Goal: Book appointment/travel/reservation

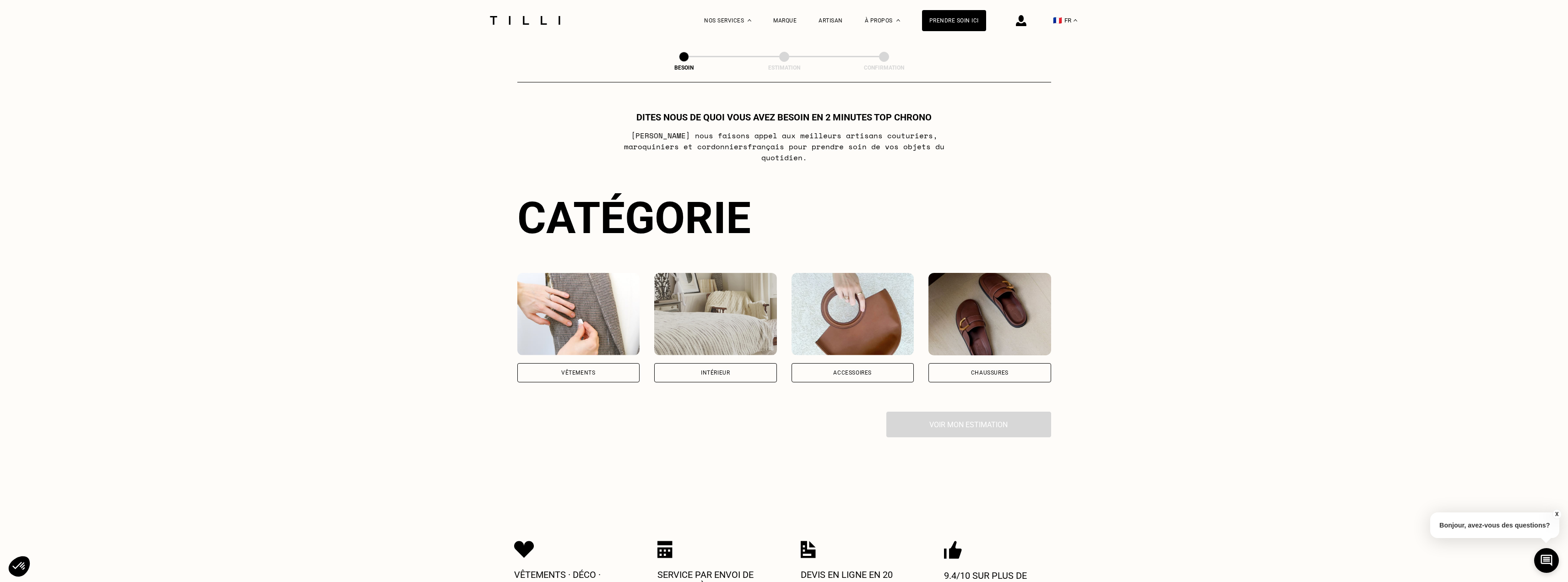
click at [611, 366] on div "Vêtements" at bounding box center [579, 373] width 123 height 19
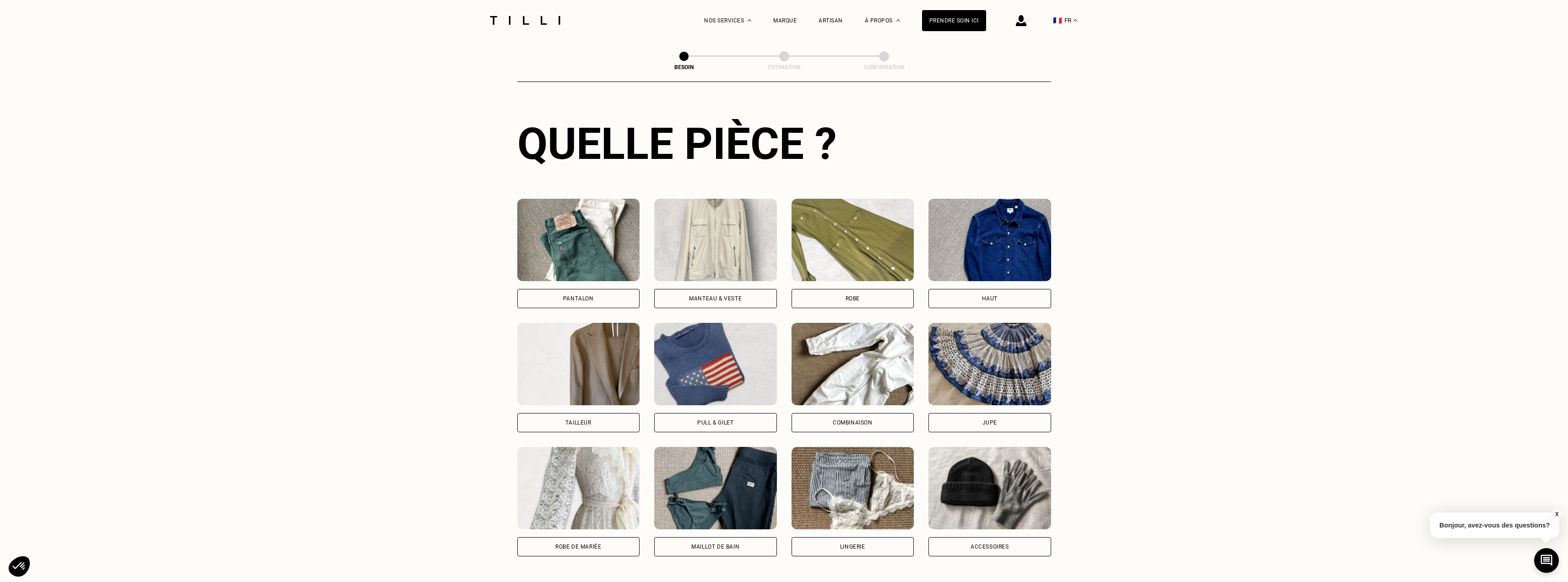
scroll to position [345, 0]
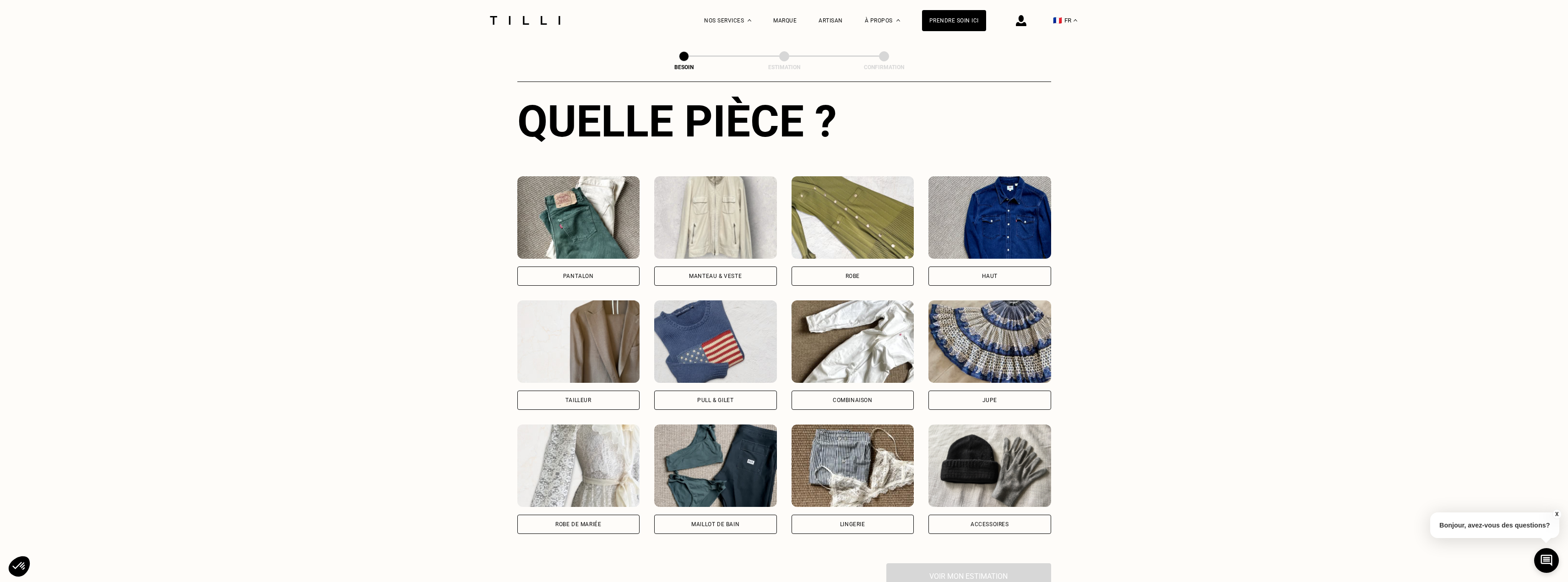
click at [611, 267] on div "Pantalon" at bounding box center [579, 276] width 123 height 19
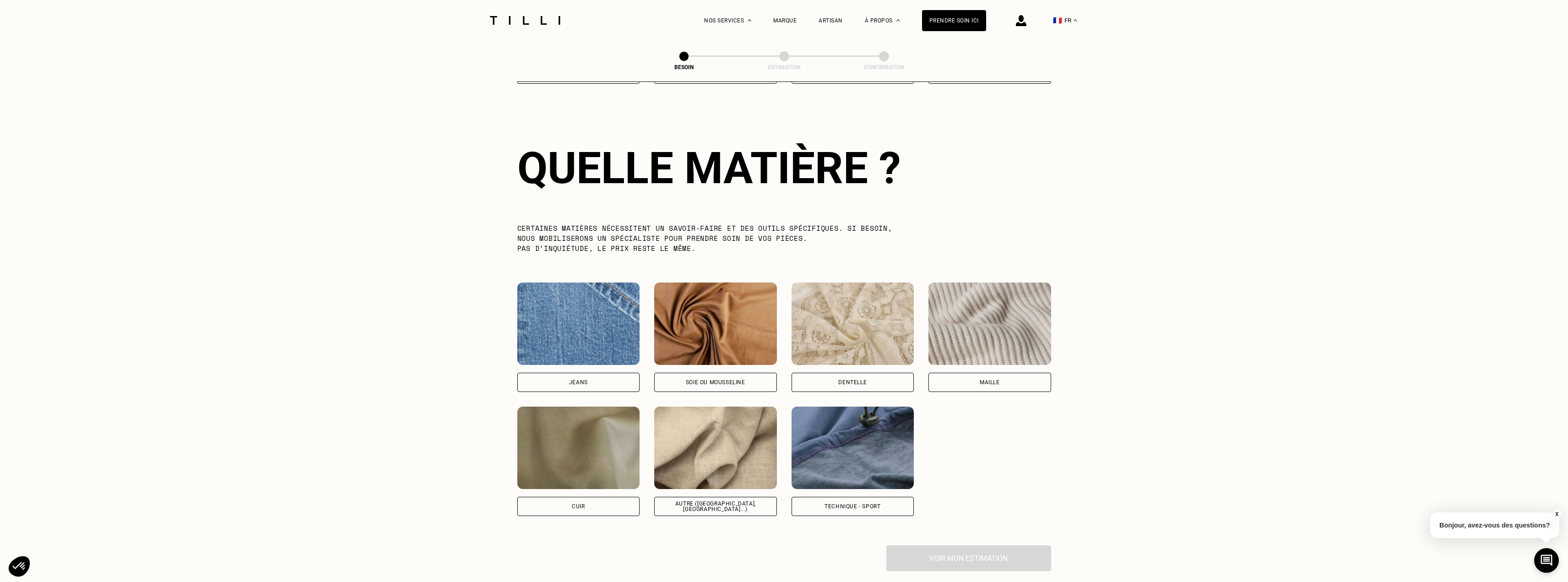
scroll to position [798, 0]
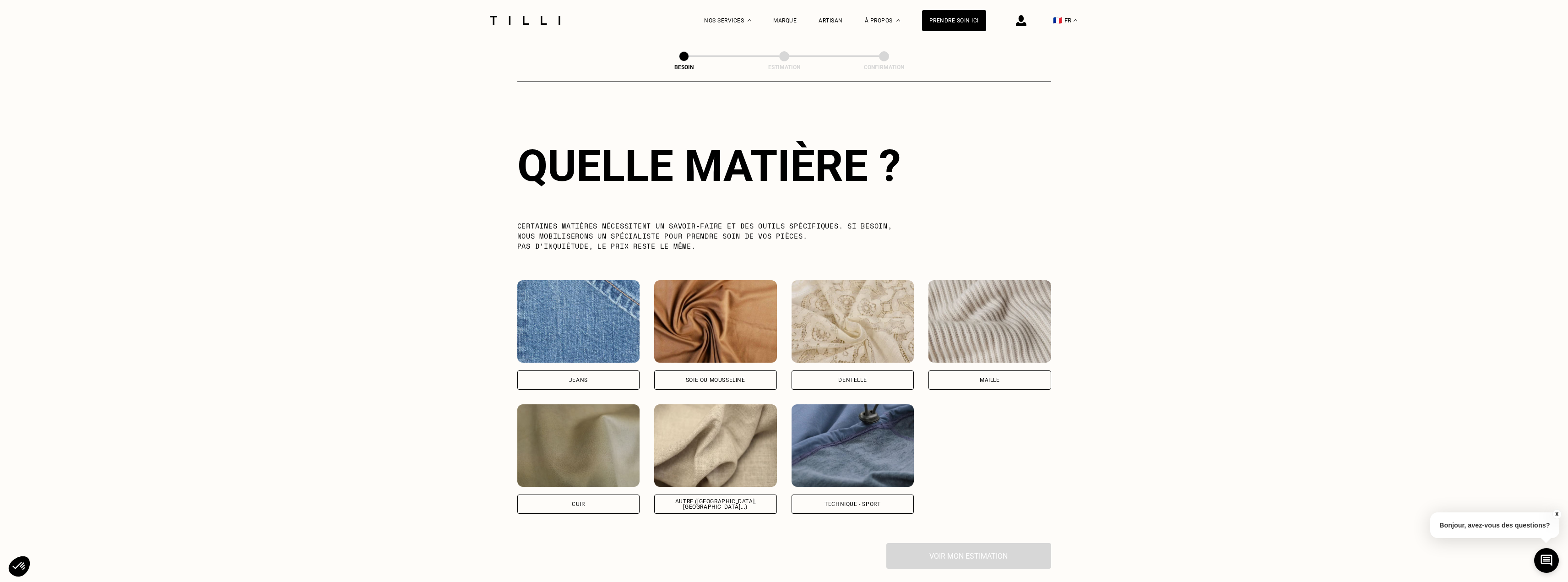
click at [707, 499] on div "Autre ([GEOGRAPHIC_DATA], [GEOGRAPHIC_DATA]...)" at bounding box center [716, 504] width 107 height 11
select select "FR"
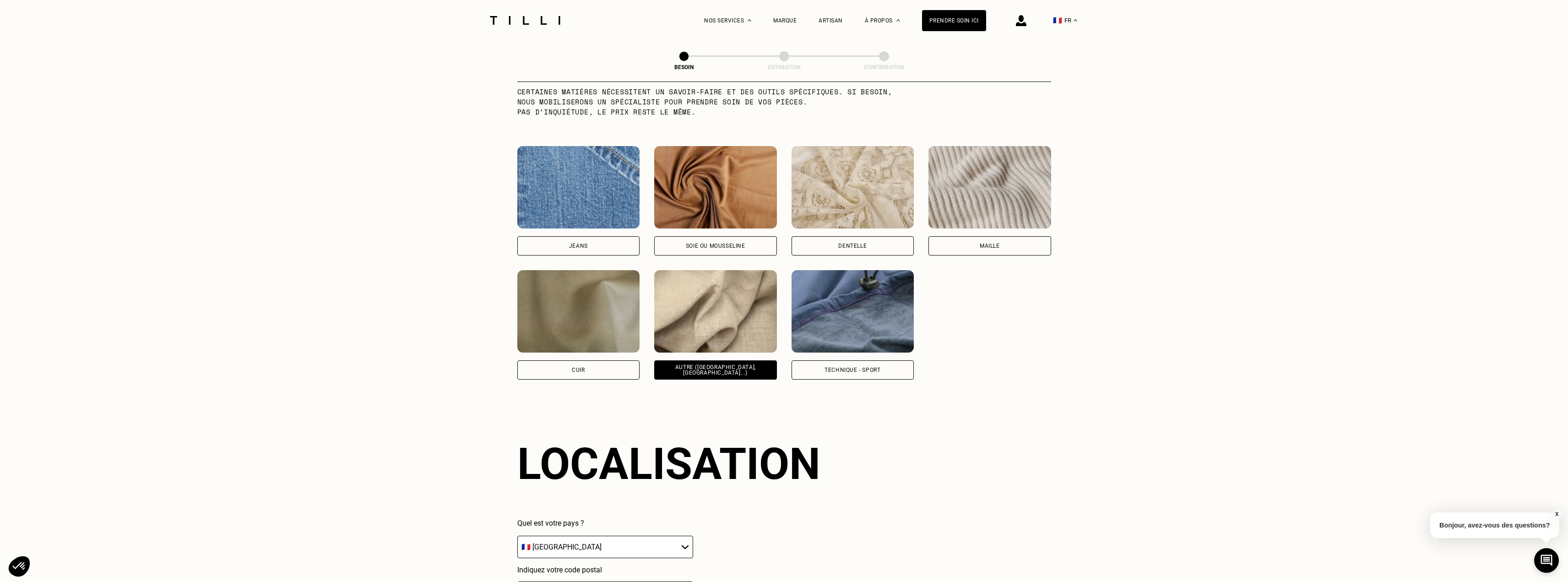
scroll to position [1140, 0]
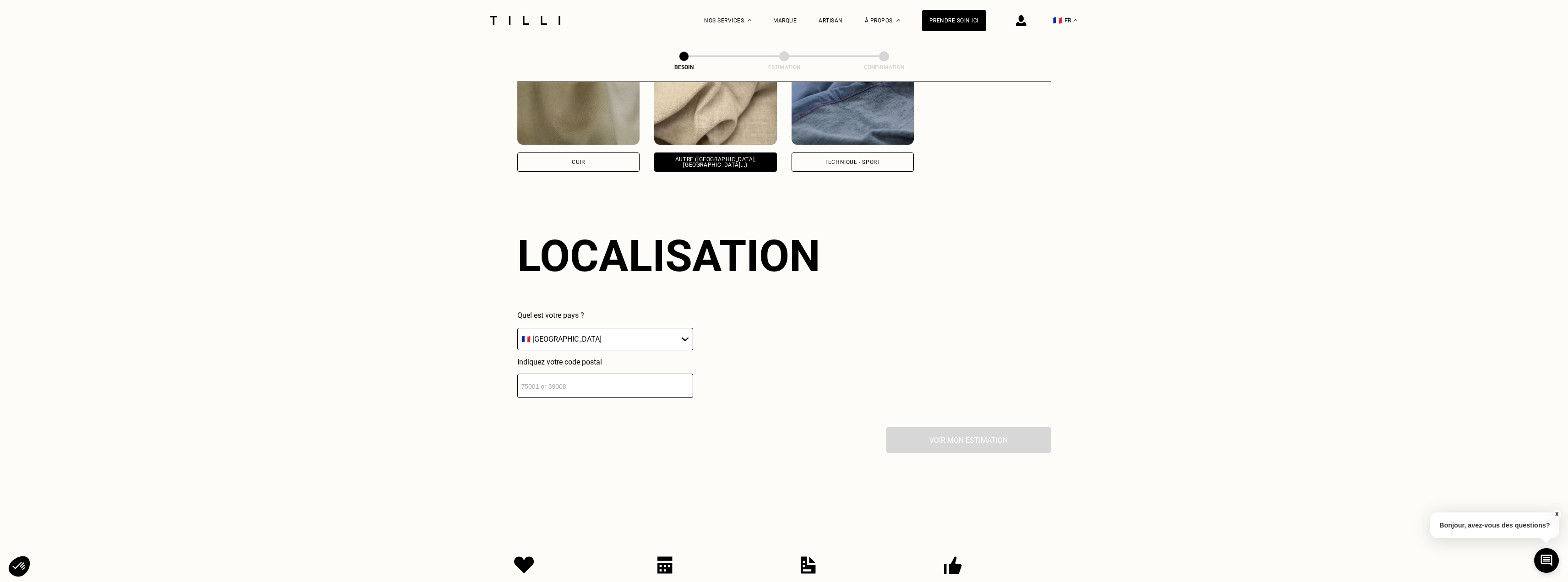
click at [652, 332] on select "🇩🇪 [GEOGRAPHIC_DATA] 🇦🇹 [GEOGRAPHIC_DATA] 🇧🇪 [GEOGRAPHIC_DATA] 🇧🇬 Bulgarie 🇨🇾 C…" at bounding box center [605, 339] width 176 height 23
click at [615, 387] on input "number" at bounding box center [605, 386] width 176 height 24
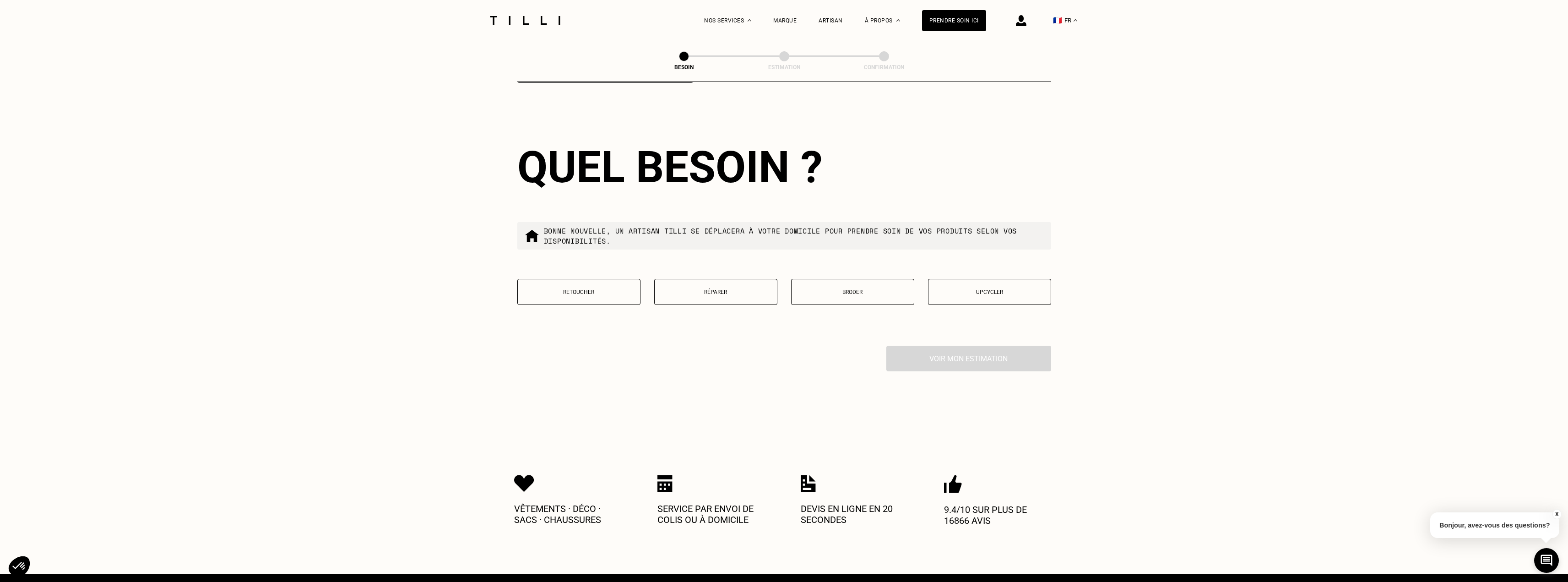
scroll to position [1459, 0]
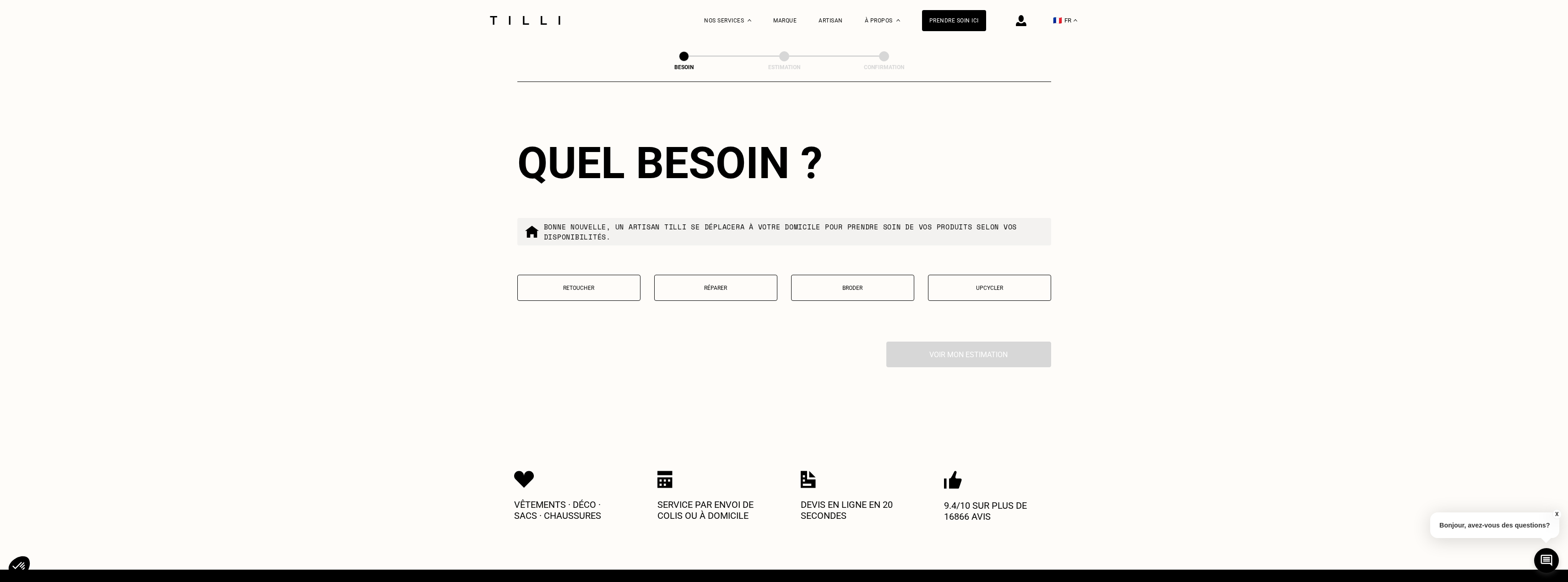
type input "75011"
click at [746, 286] on p "Réparer" at bounding box center [716, 288] width 113 height 7
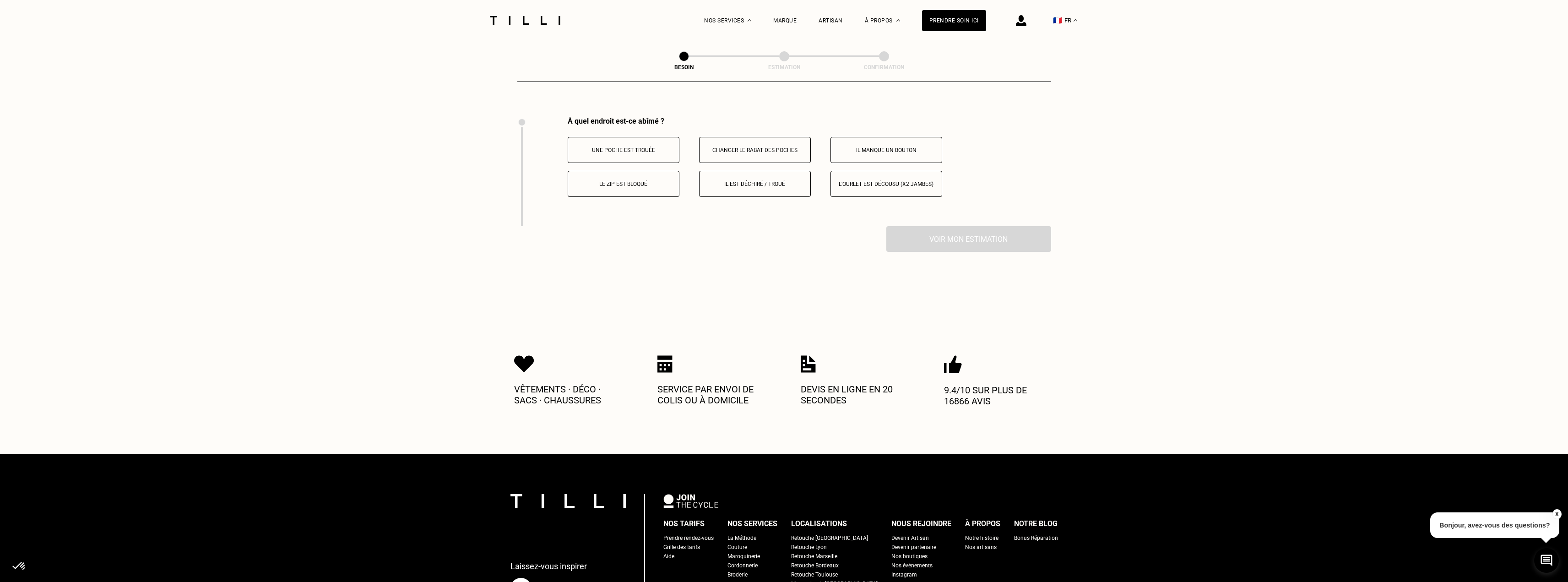
scroll to position [1694, 0]
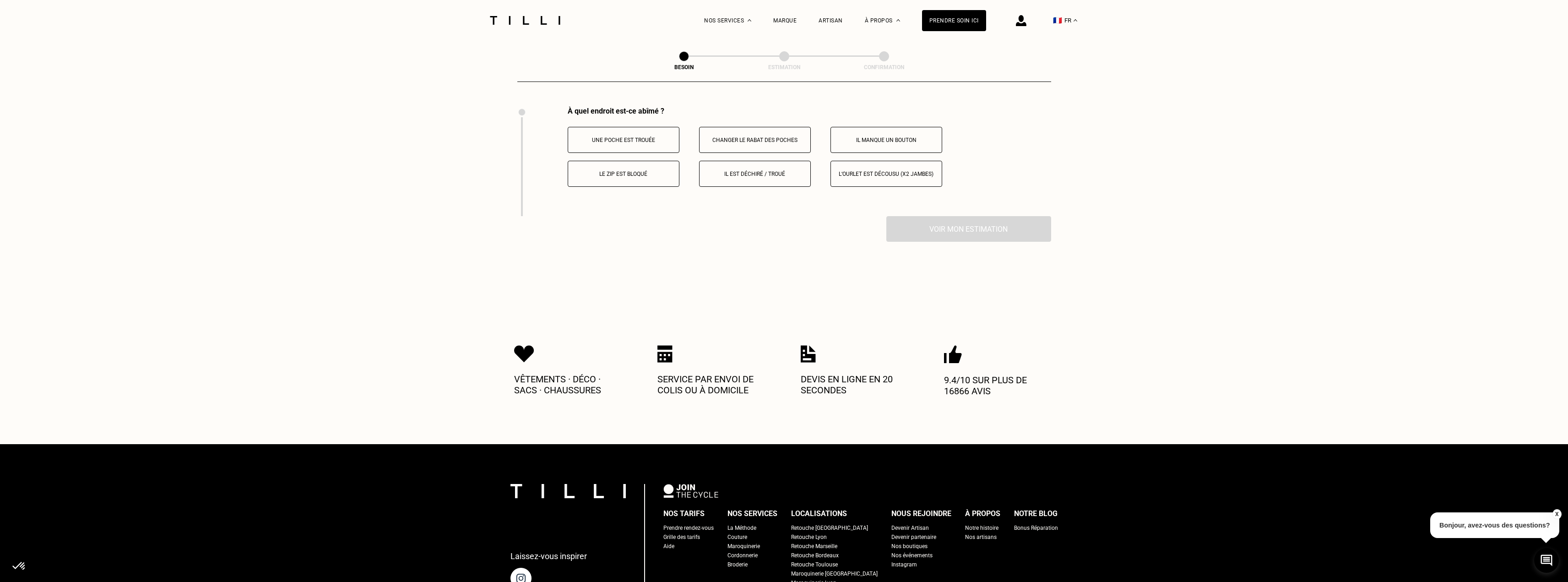
click at [869, 137] on p "Il manque un bouton" at bounding box center [886, 140] width 102 height 7
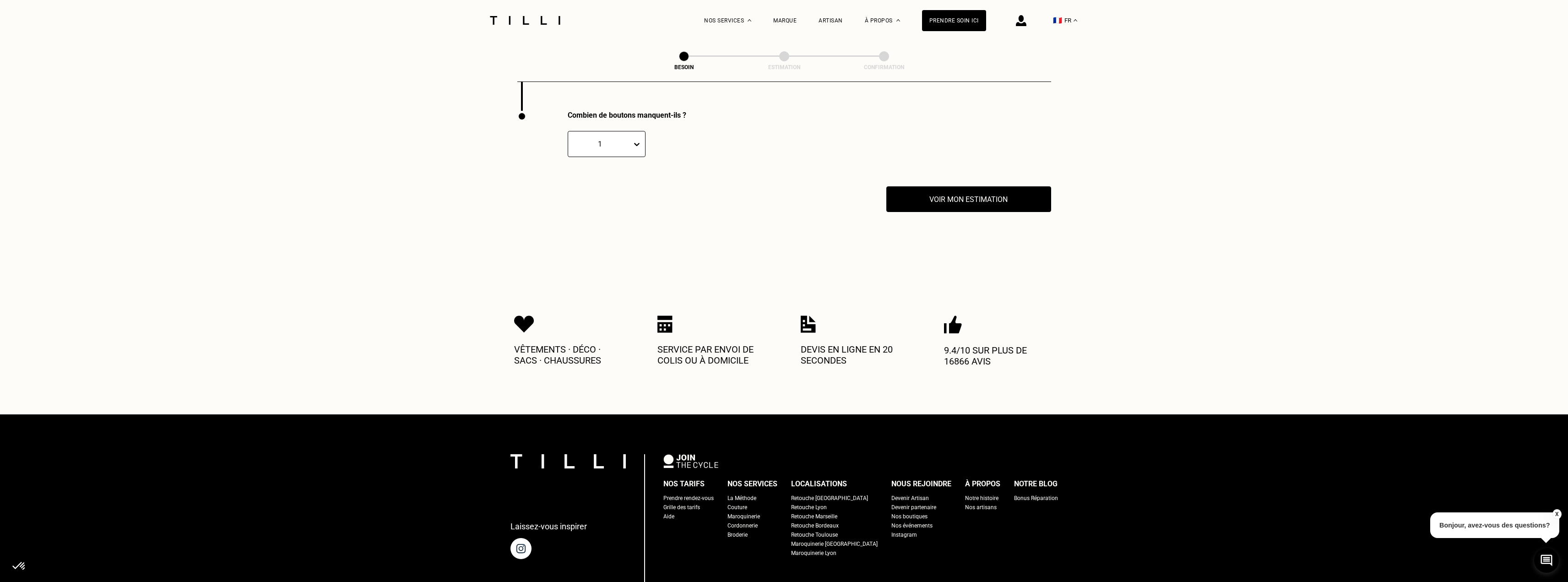
scroll to position [1803, 0]
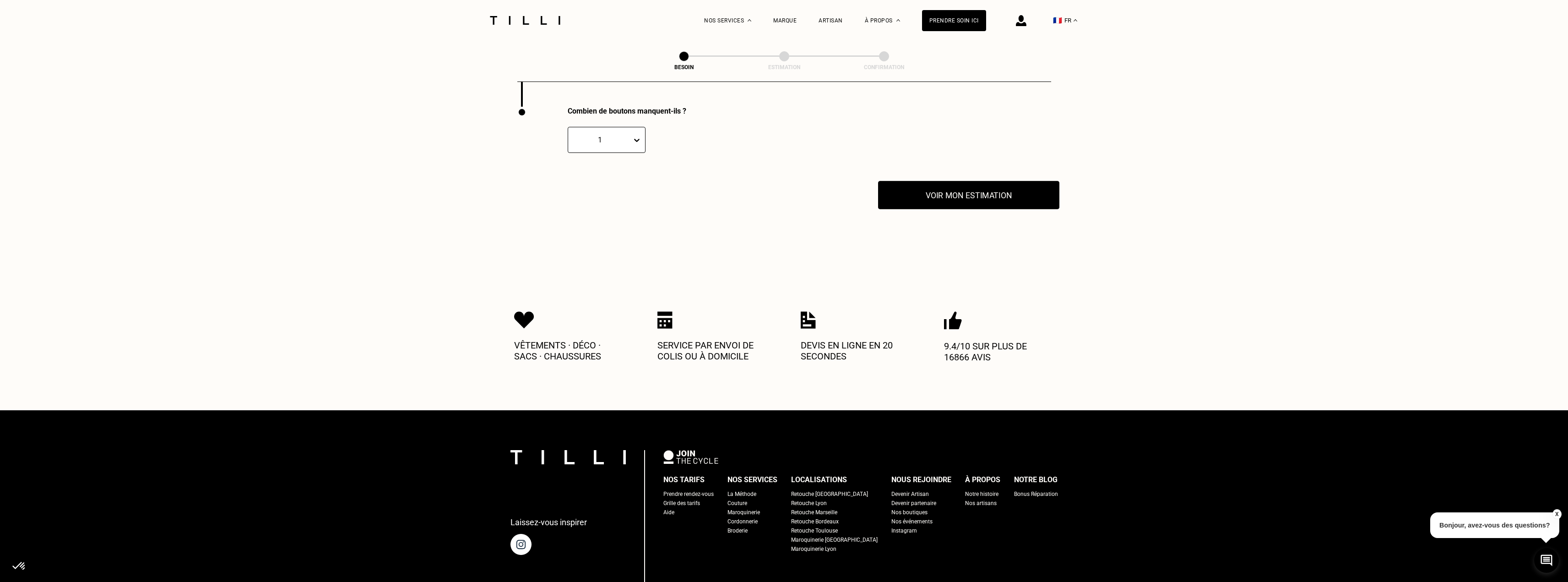
click at [967, 194] on button "Voir mon estimation" at bounding box center [969, 195] width 181 height 29
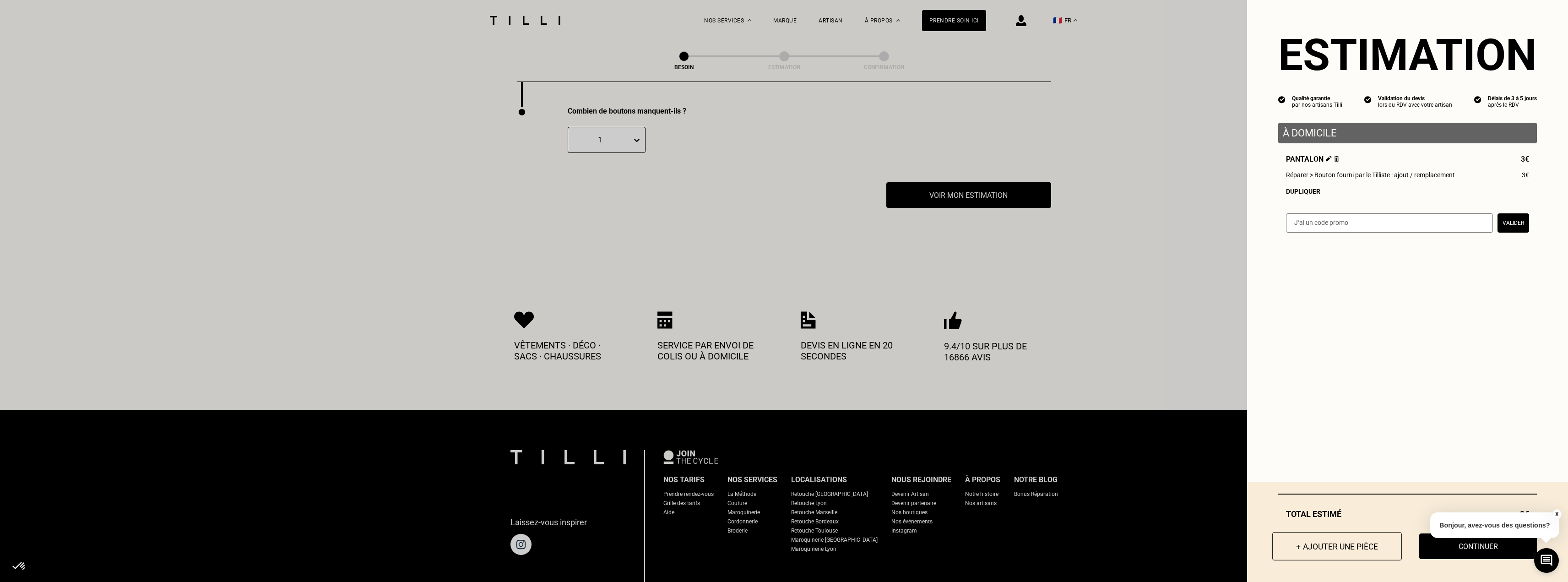
click at [1326, 547] on button "+ Ajouter une pièce" at bounding box center [1337, 546] width 130 height 29
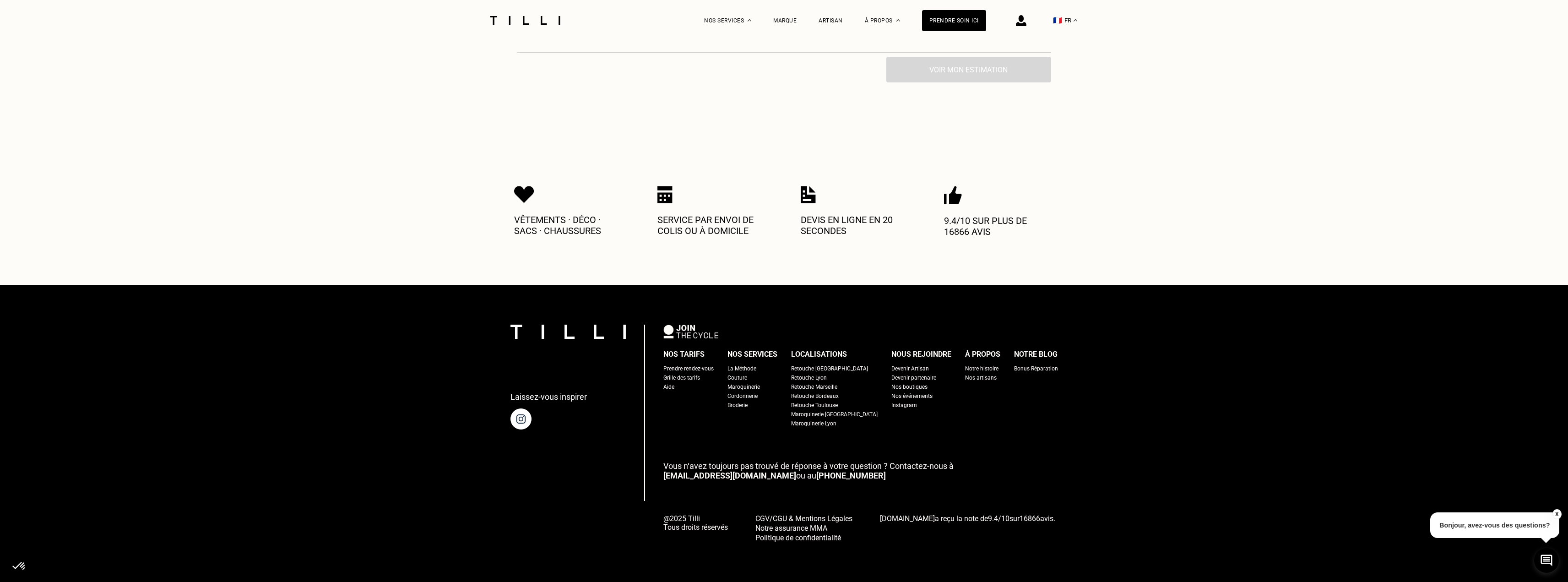
scroll to position [0, 0]
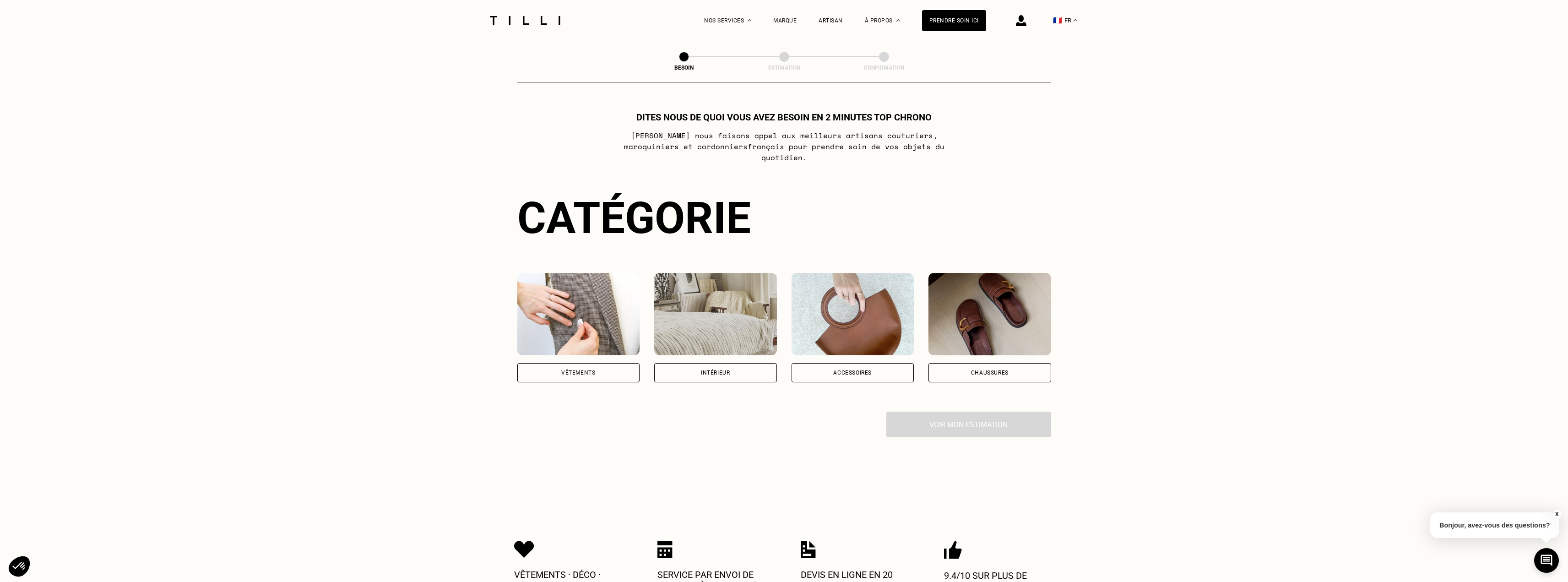
click at [573, 367] on div "Vêtements" at bounding box center [579, 373] width 123 height 19
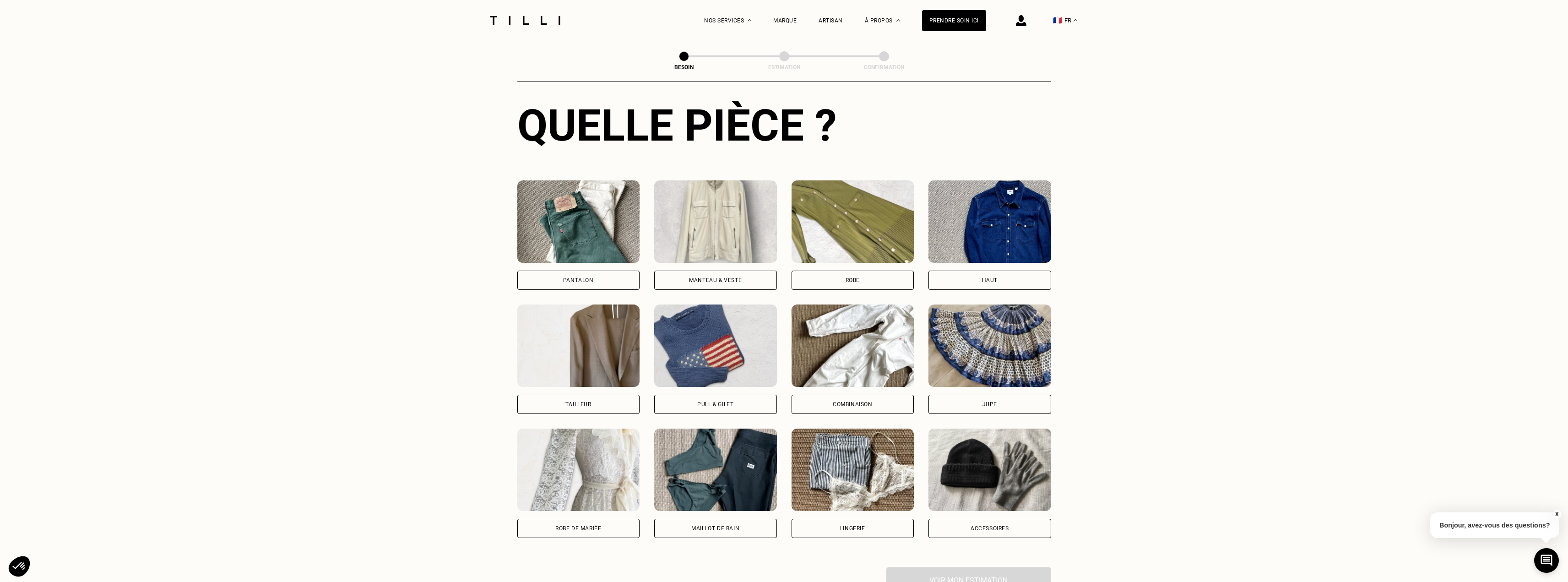
scroll to position [345, 0]
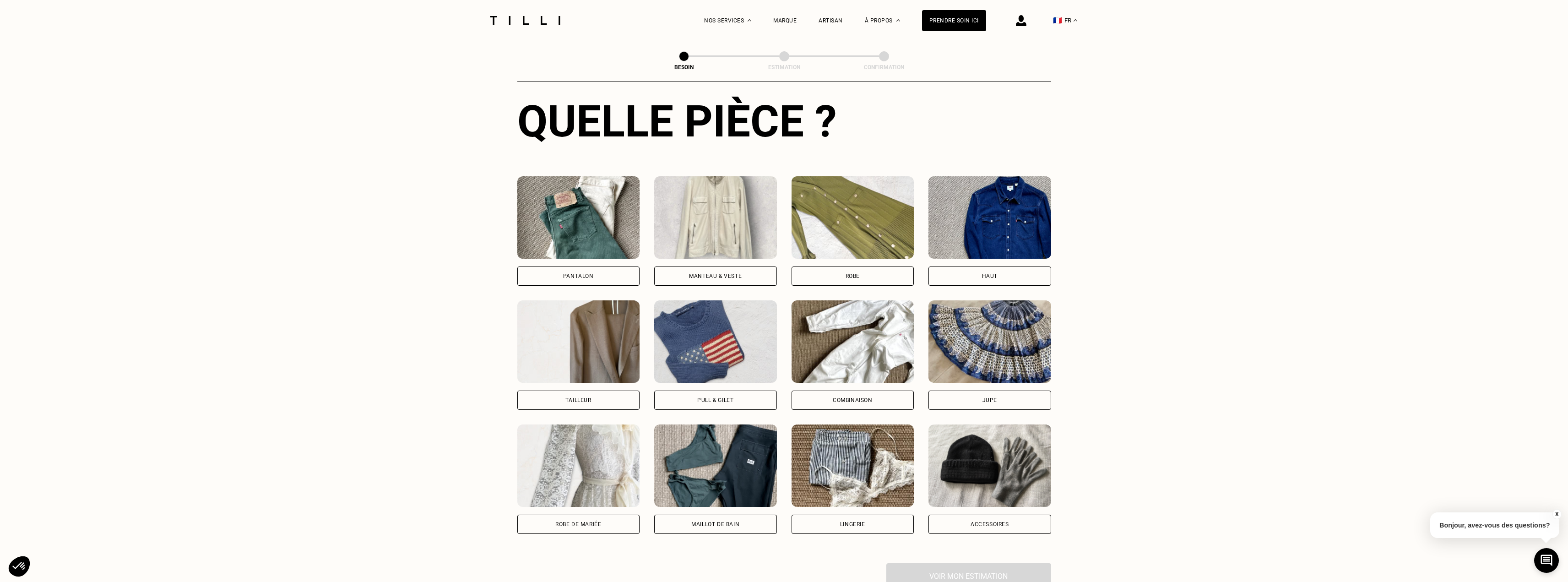
click at [993, 273] on div "Haut" at bounding box center [990, 276] width 16 height 5
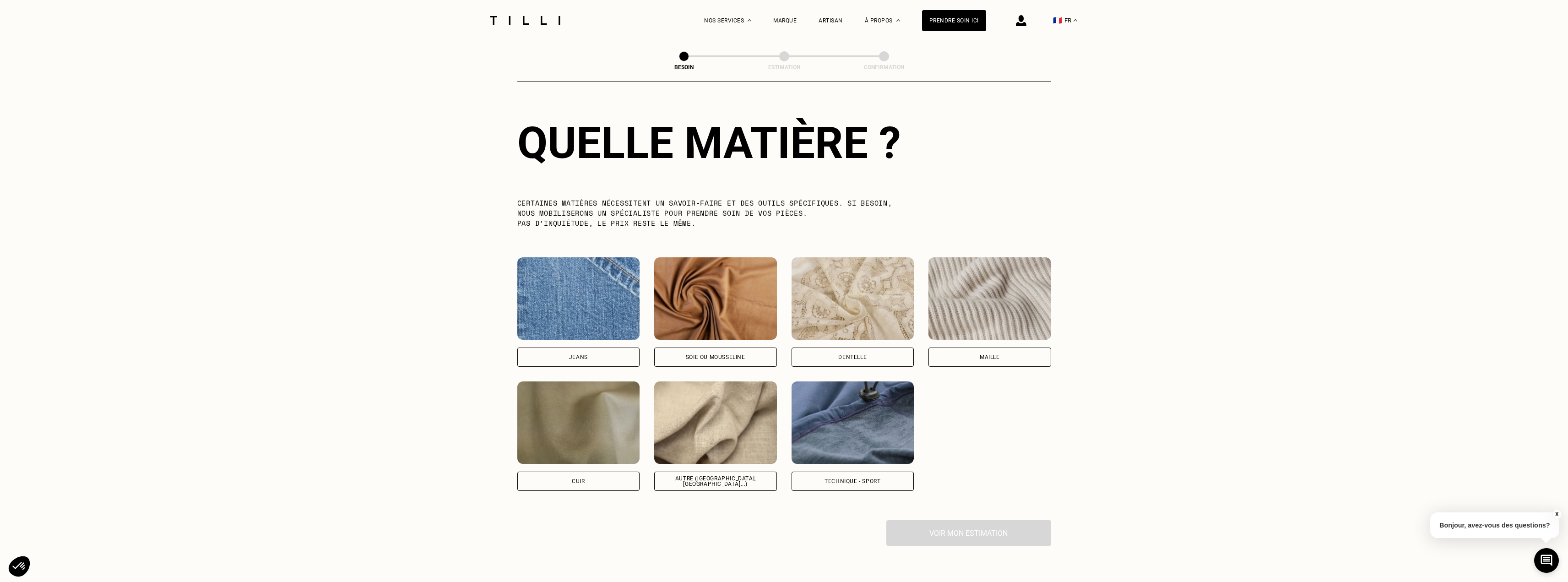
scroll to position [843, 0]
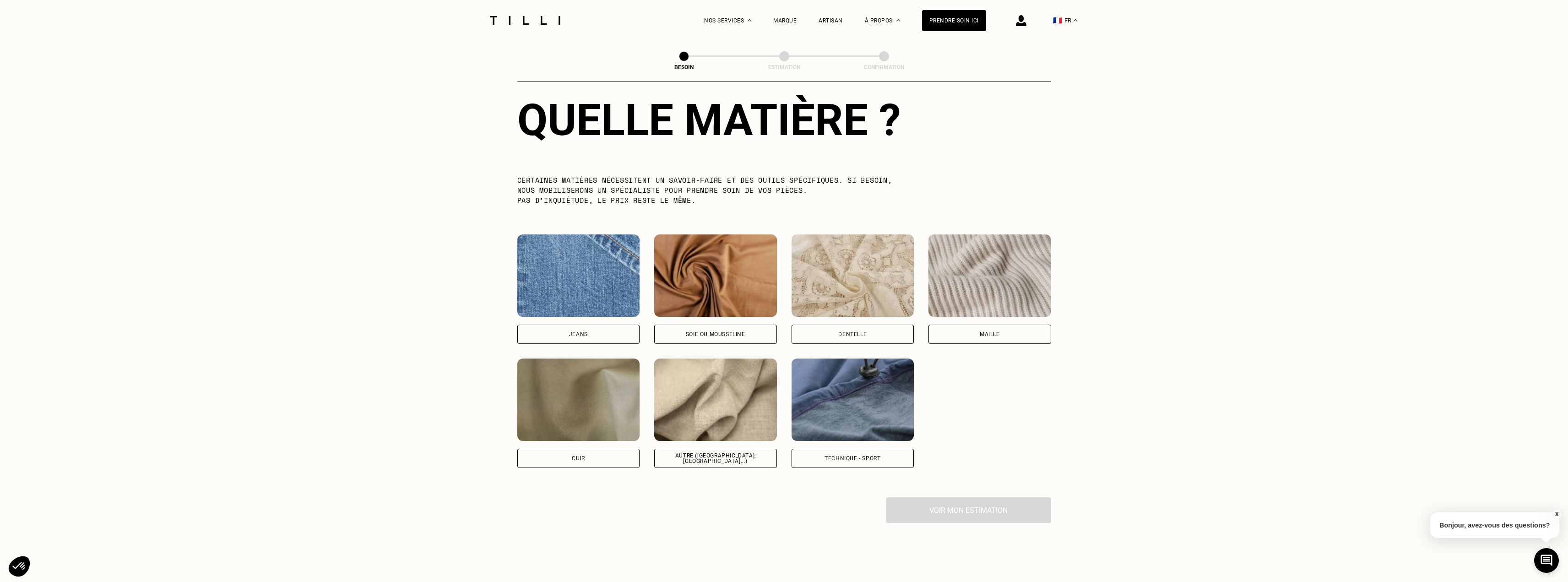
click at [698, 449] on div "Autre ([GEOGRAPHIC_DATA], [GEOGRAPHIC_DATA]...)" at bounding box center [716, 458] width 123 height 19
select select "FR"
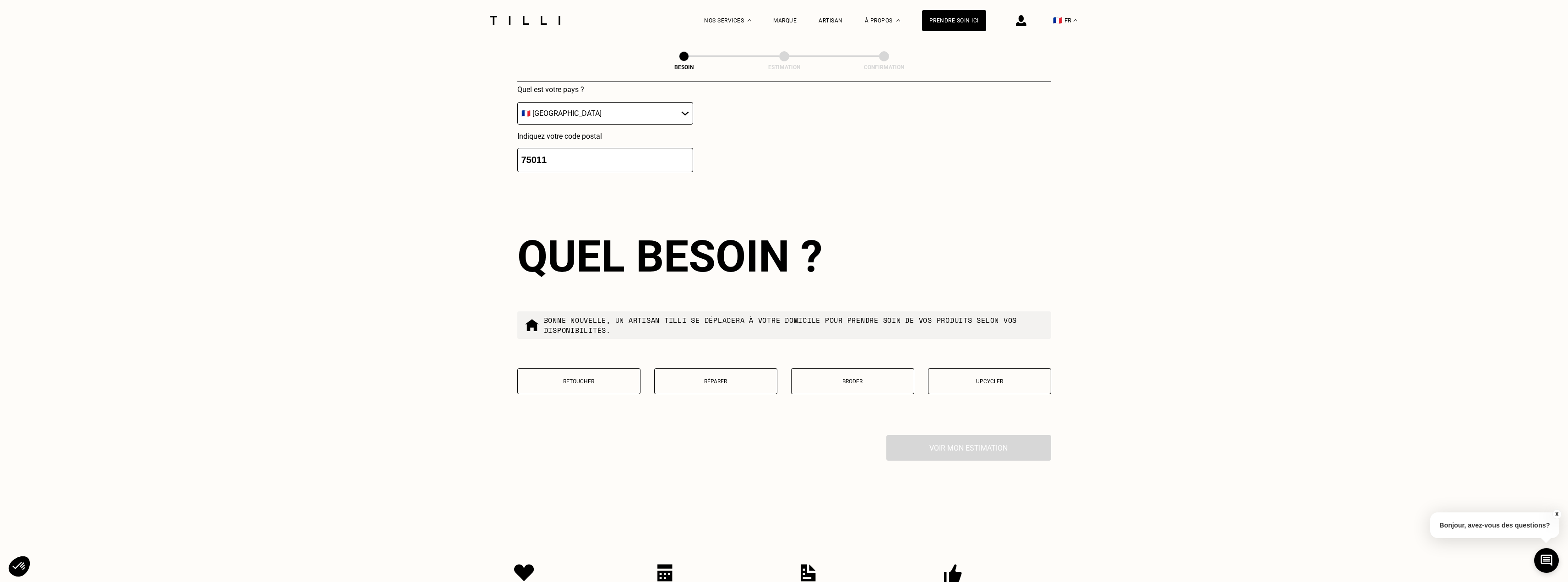
scroll to position [1369, 0]
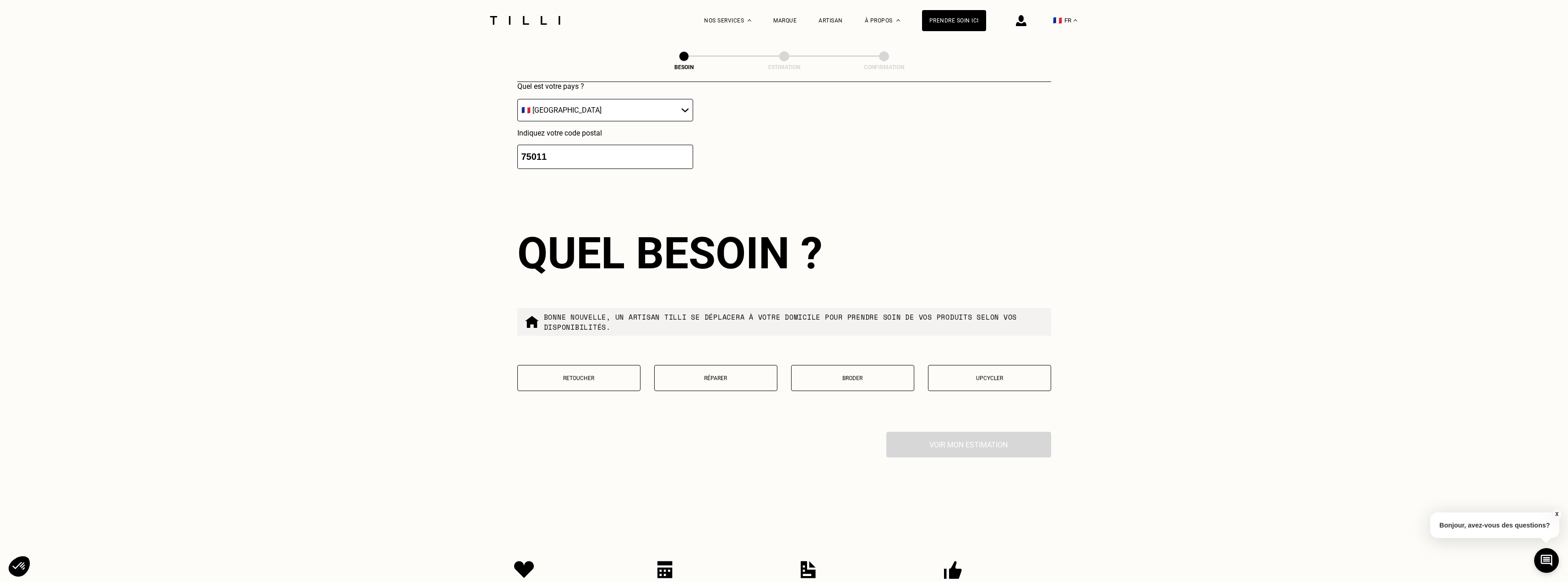
click at [731, 377] on p "Réparer" at bounding box center [716, 378] width 113 height 7
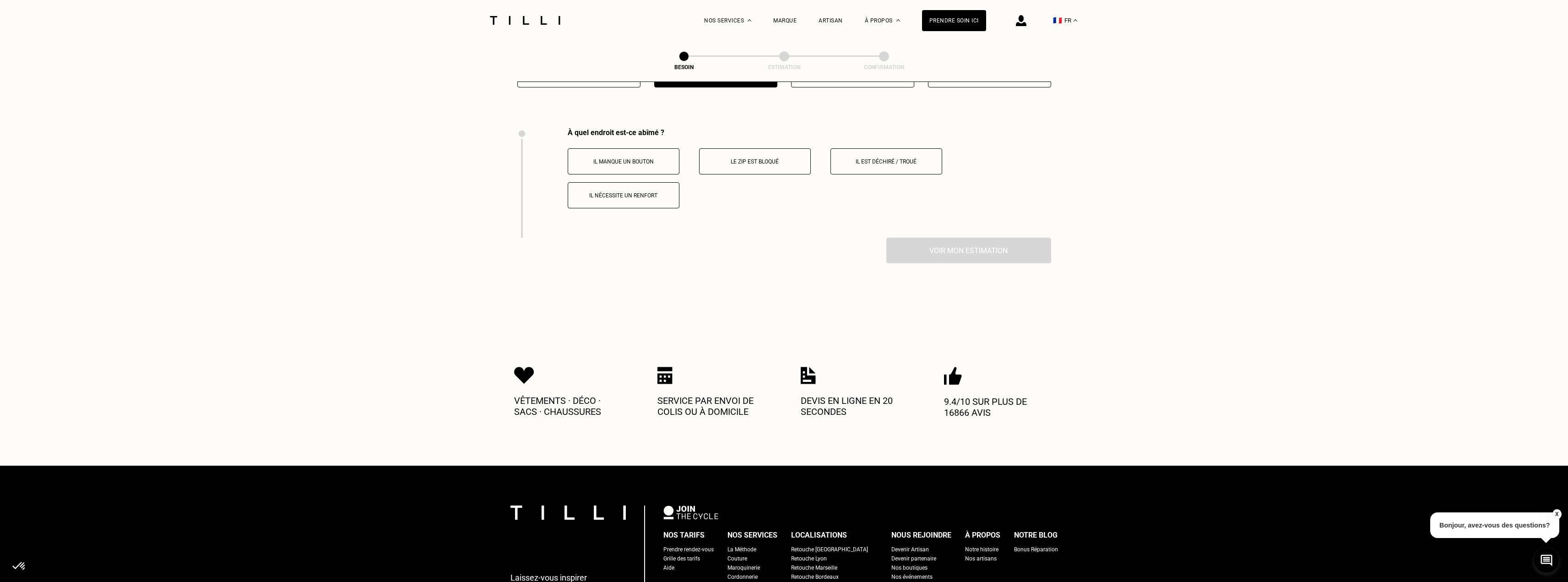
scroll to position [1602, 0]
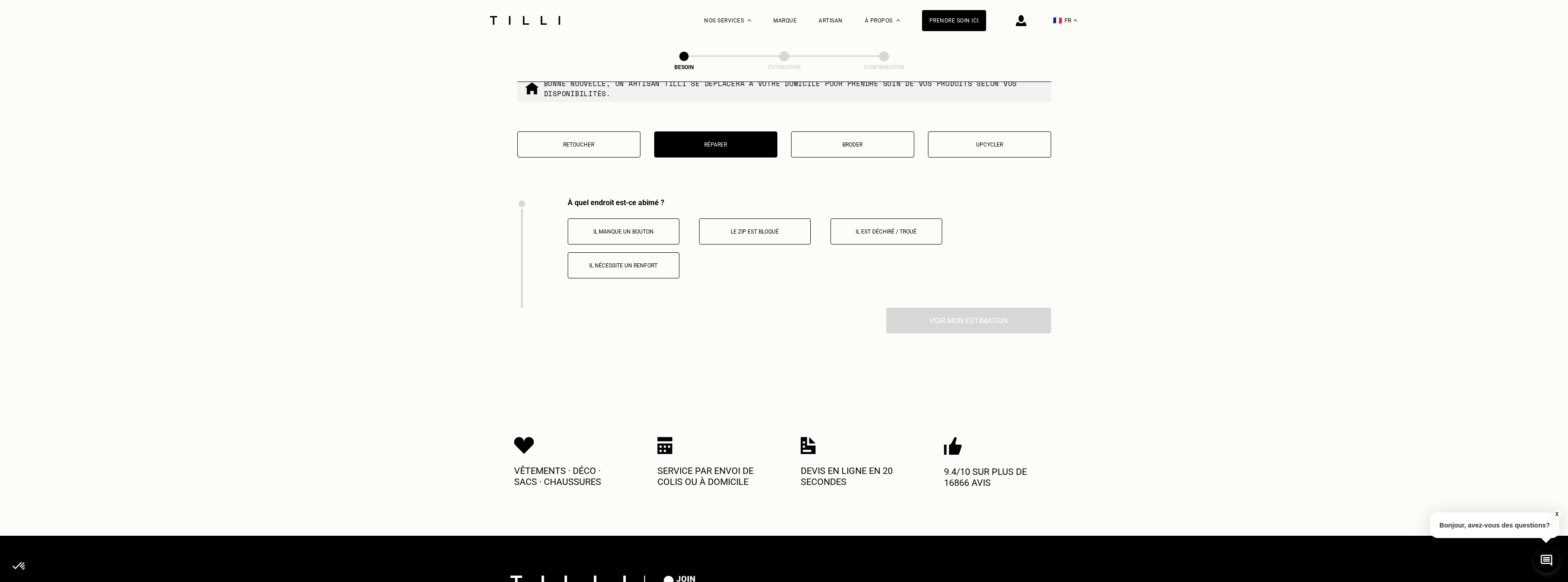
click at [900, 230] on p "Il est déchiré / troué" at bounding box center [886, 231] width 102 height 7
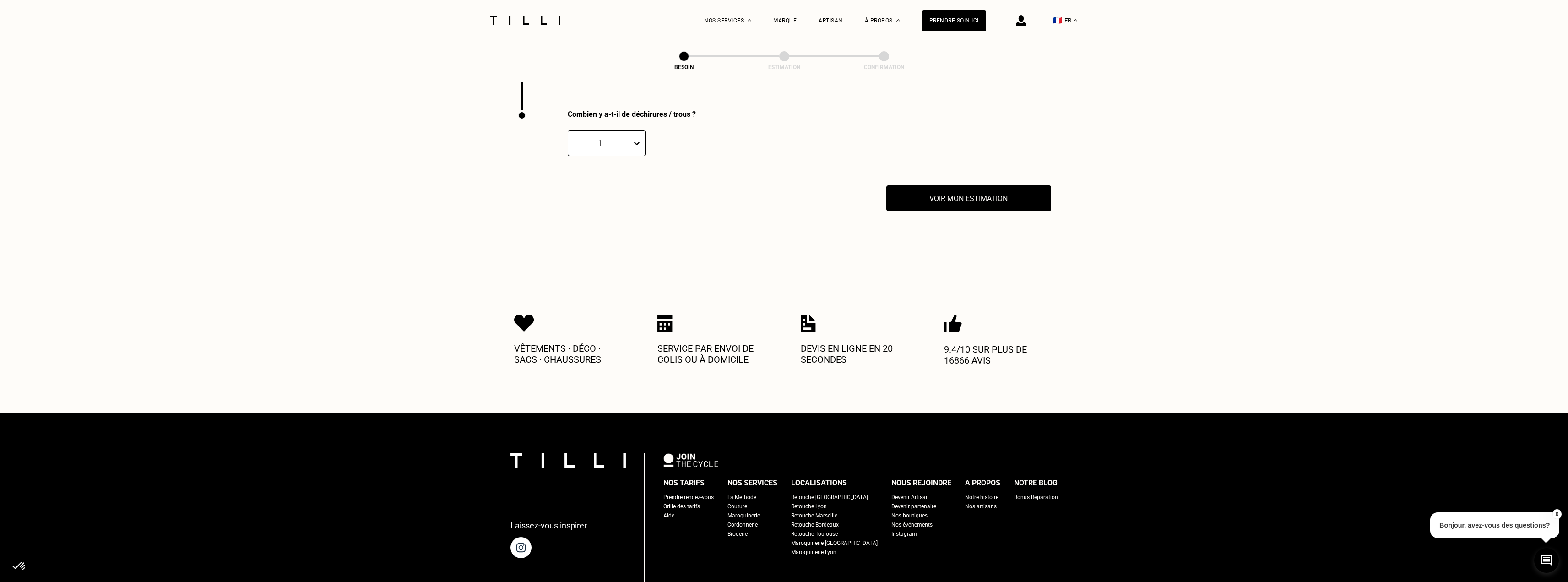
scroll to position [1803, 0]
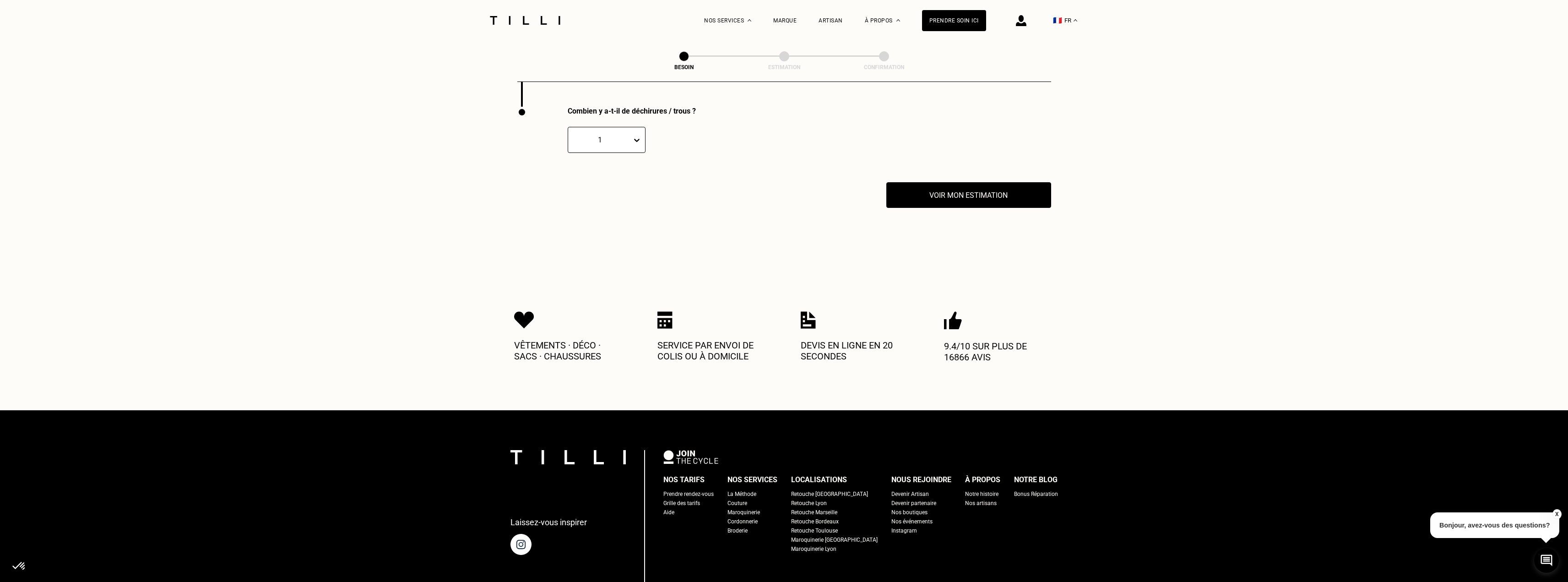
click at [634, 141] on div at bounding box center [639, 140] width 13 height 16
click at [622, 175] on div "2" at bounding box center [607, 184] width 78 height 17
click at [961, 188] on button "Voir mon estimation" at bounding box center [969, 195] width 181 height 29
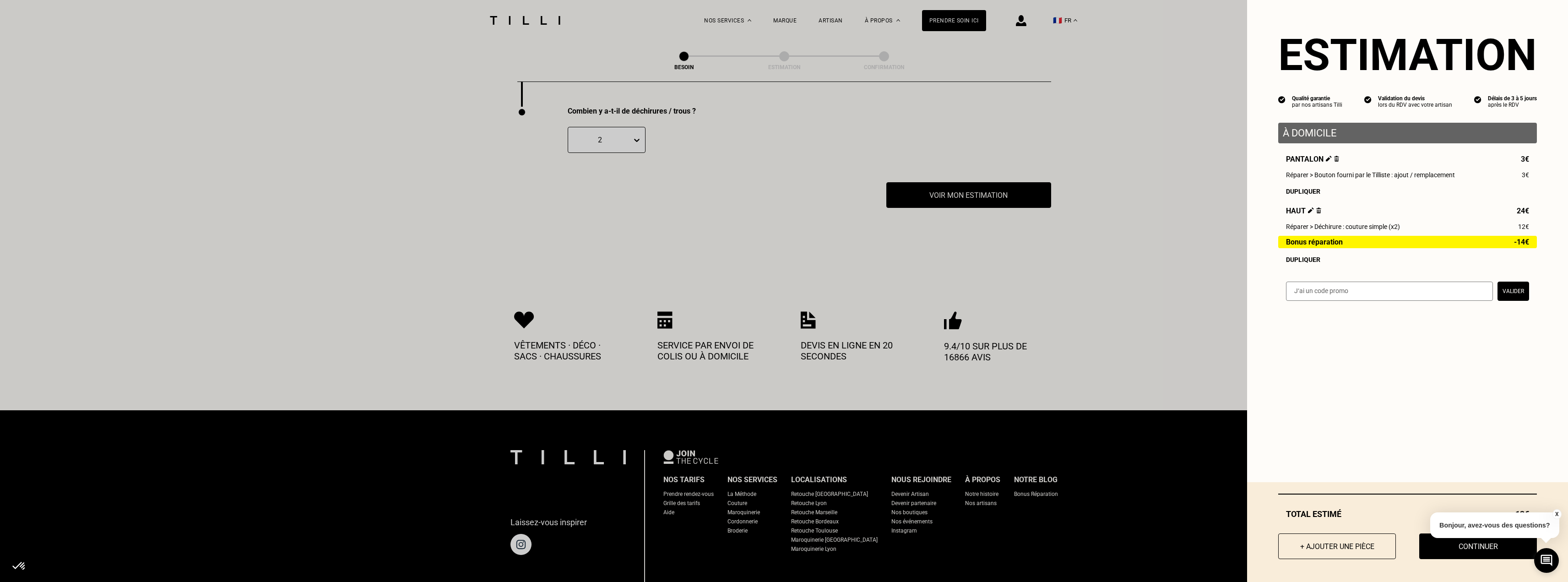
click at [1558, 514] on button "X" at bounding box center [1556, 514] width 9 height 10
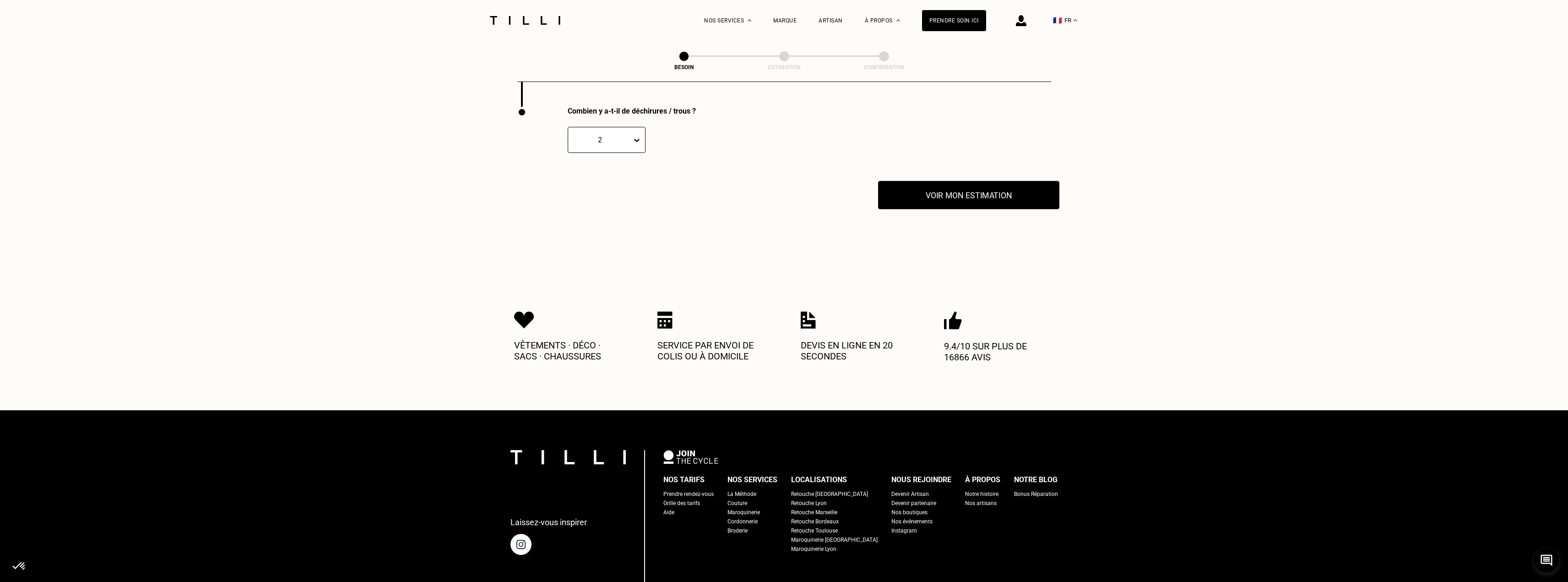
click at [956, 191] on button "Voir mon estimation" at bounding box center [969, 195] width 181 height 29
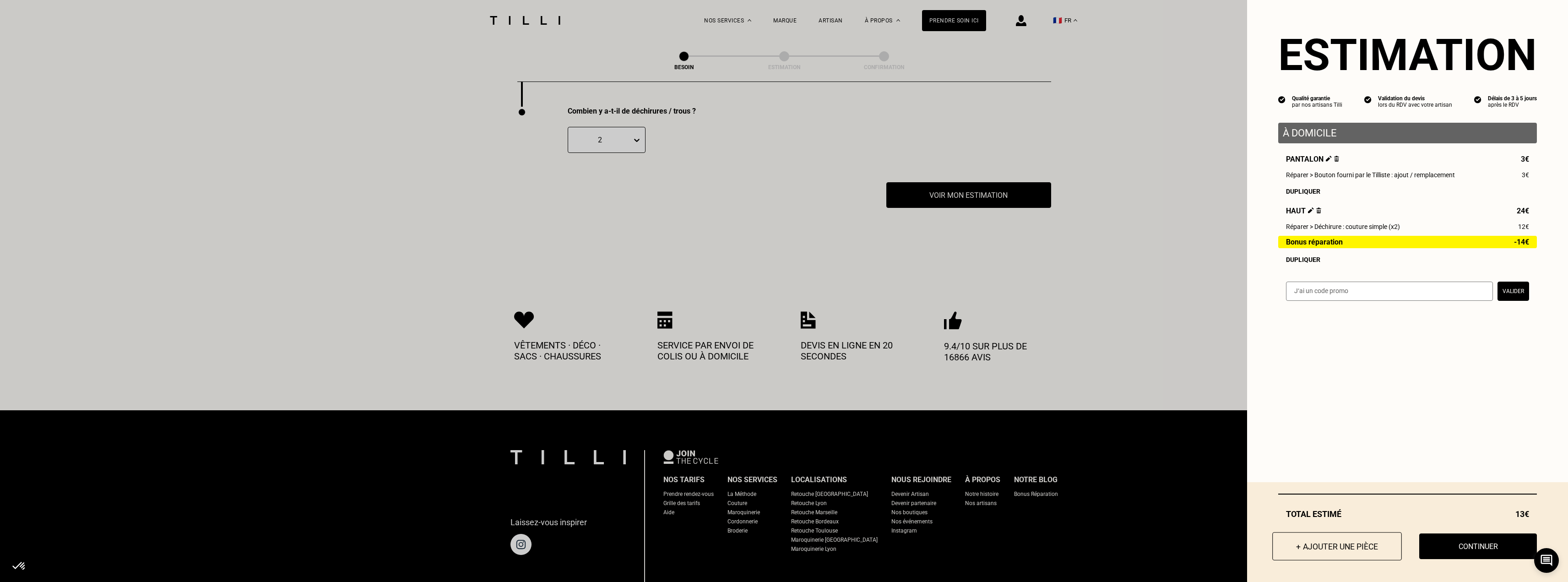
click at [1323, 542] on button "+ Ajouter une pièce" at bounding box center [1337, 546] width 130 height 29
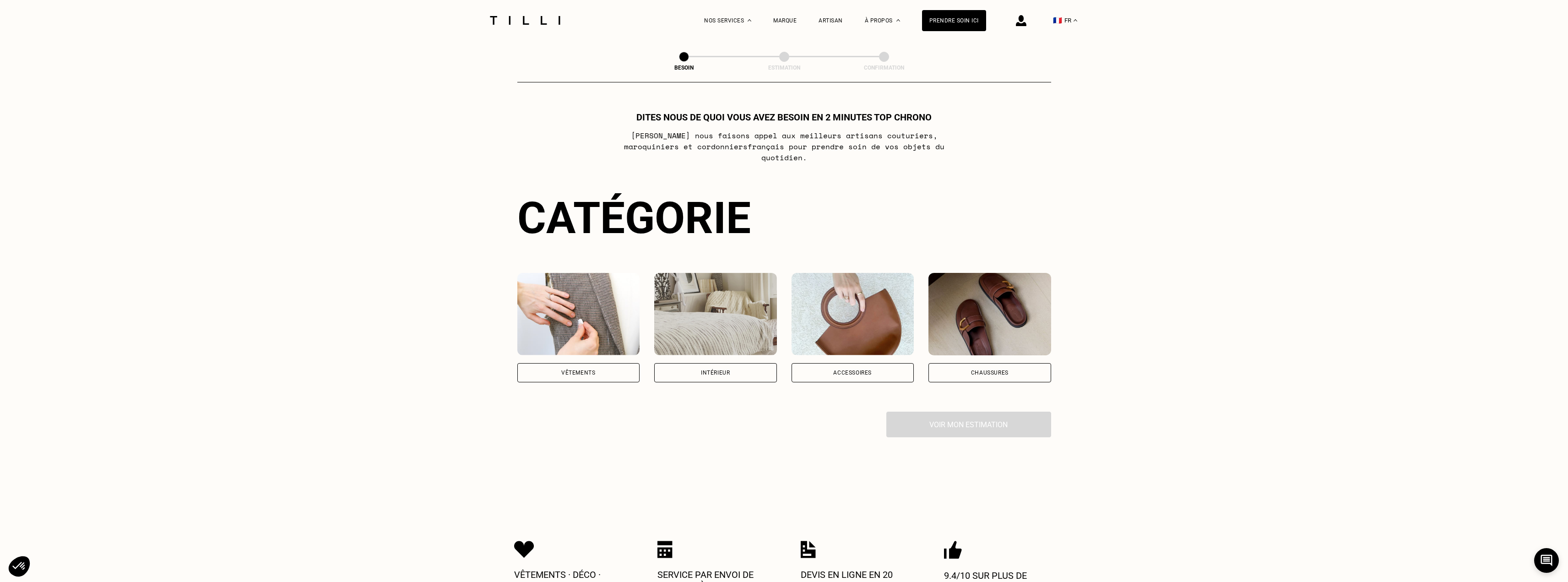
click at [611, 363] on div "Vêtements" at bounding box center [579, 373] width 123 height 19
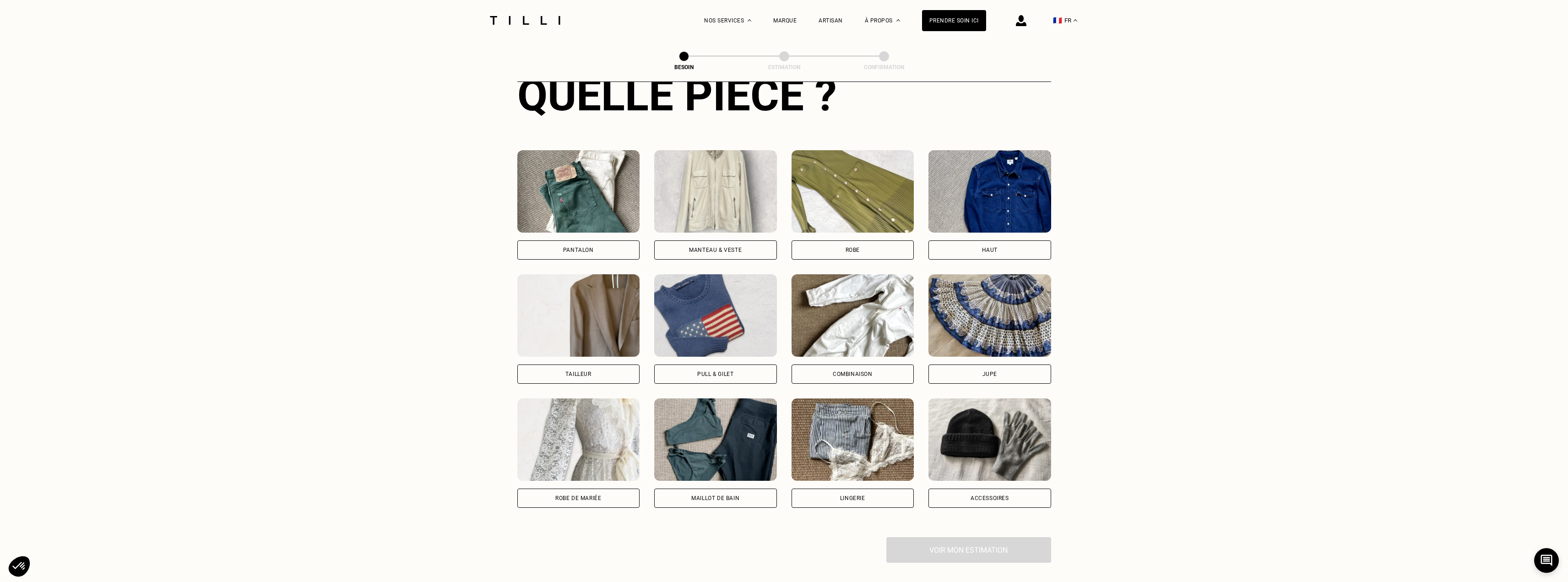
scroll to position [391, 0]
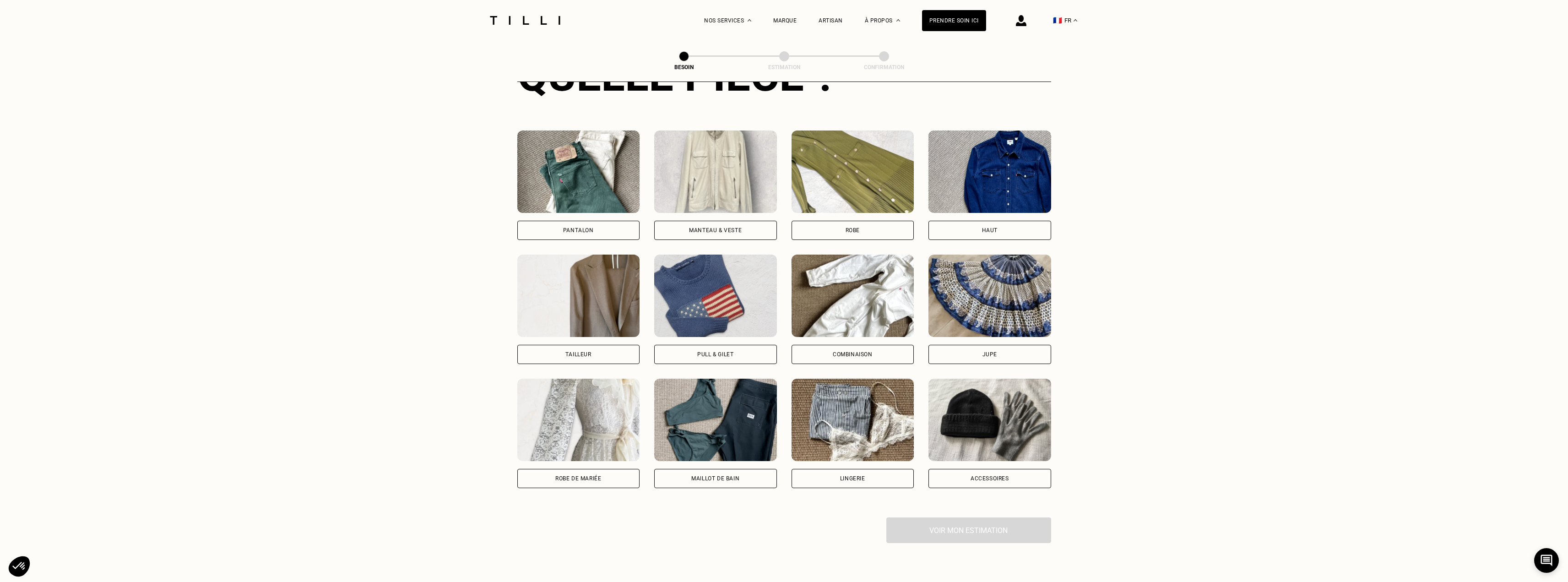
click at [610, 221] on div "Pantalon" at bounding box center [579, 231] width 123 height 19
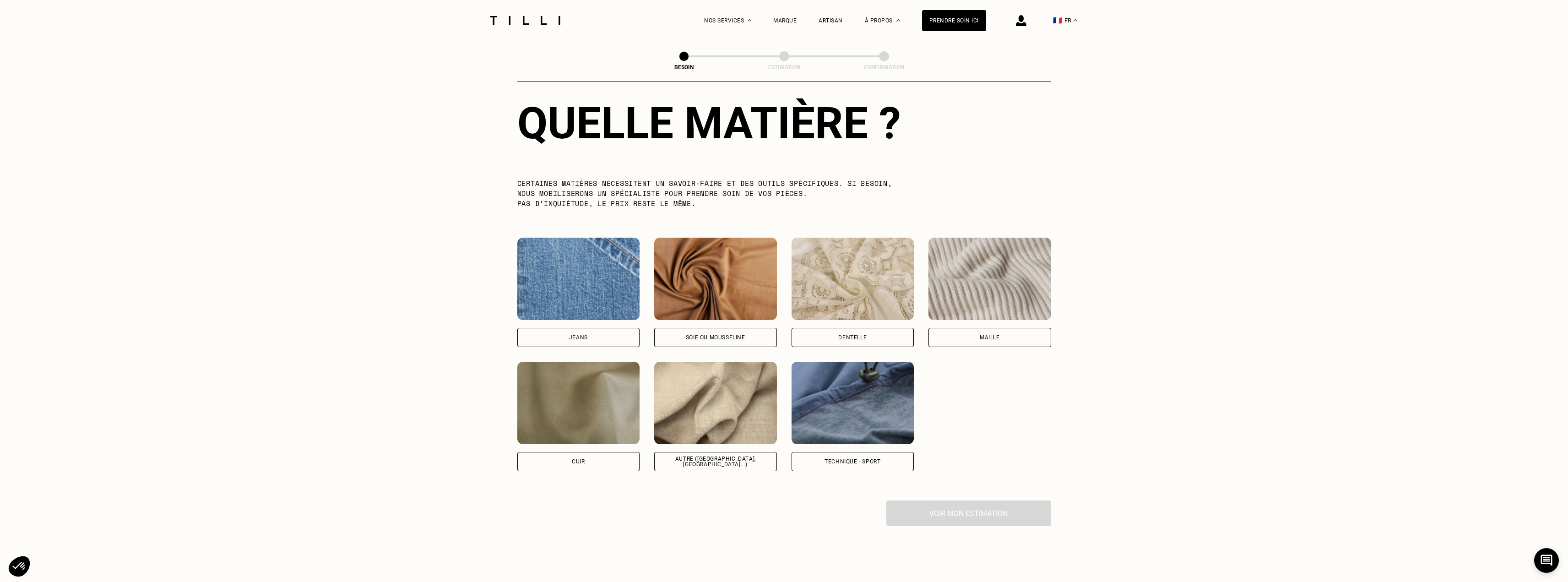
scroll to position [843, 0]
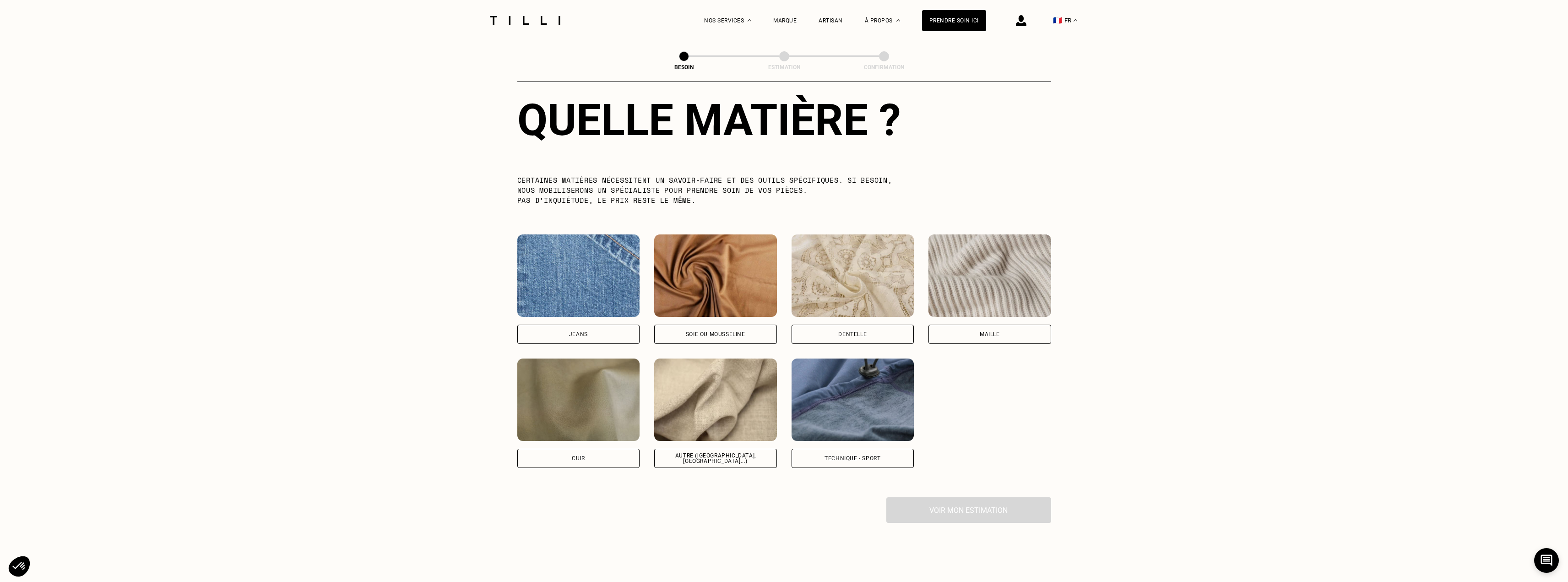
click at [697, 453] on div "Autre ([GEOGRAPHIC_DATA], [GEOGRAPHIC_DATA]...)" at bounding box center [716, 458] width 107 height 11
select select "FR"
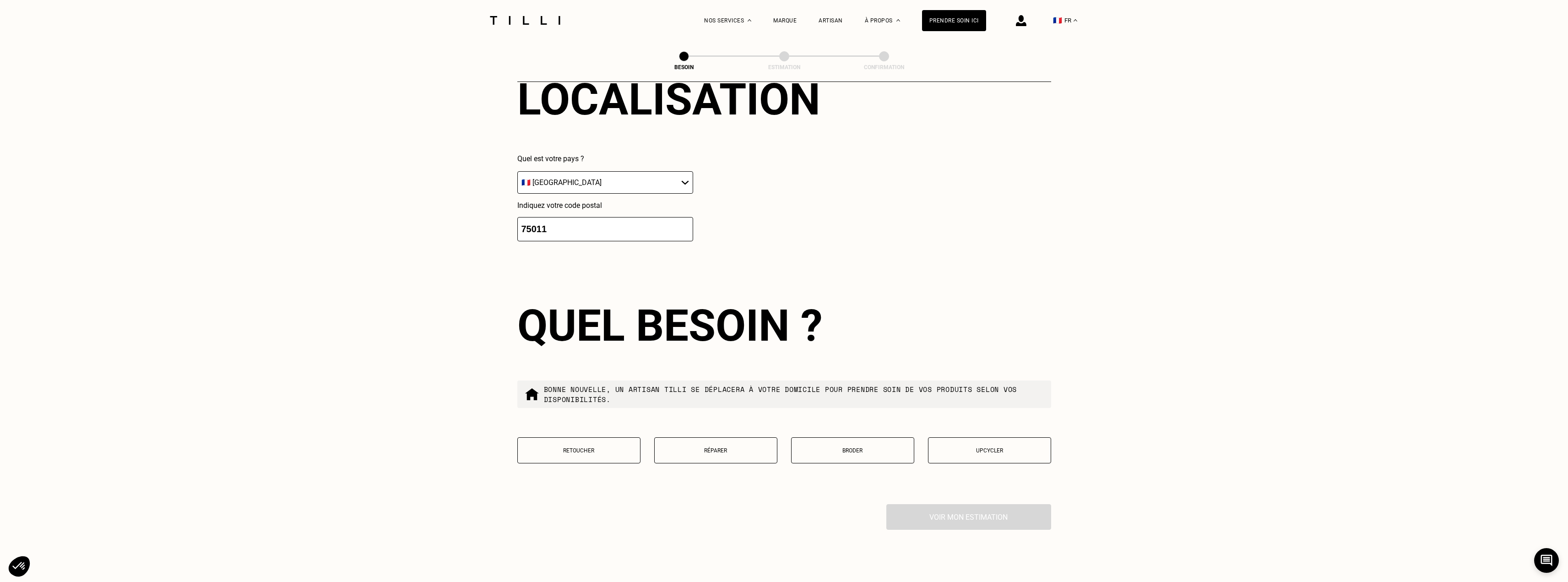
scroll to position [1414, 0]
